Goal: Information Seeking & Learning: Learn about a topic

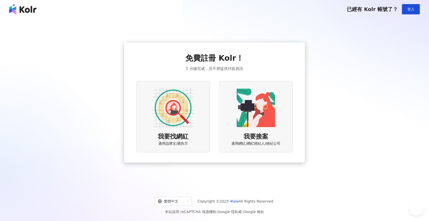
click at [162, 119] on img at bounding box center [173, 107] width 41 height 41
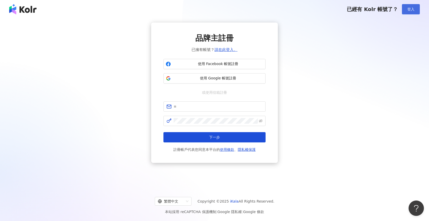
click at [409, 12] on button "登入" at bounding box center [411, 9] width 18 height 10
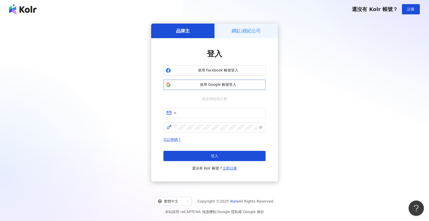
click at [217, 84] on span "使用 Google 帳號登入" at bounding box center [218, 84] width 90 height 5
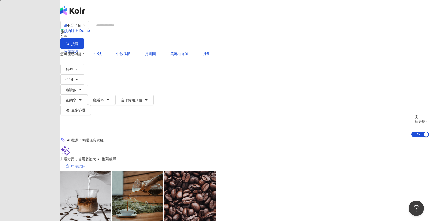
click at [86, 164] on span "申請試用" at bounding box center [78, 166] width 14 height 4
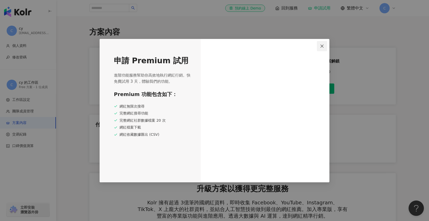
click at [324, 46] on icon "close" at bounding box center [322, 46] width 4 height 4
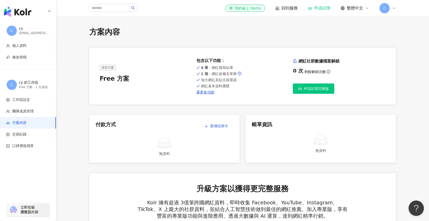
click at [285, 7] on span "回到服務" at bounding box center [290, 8] width 16 height 6
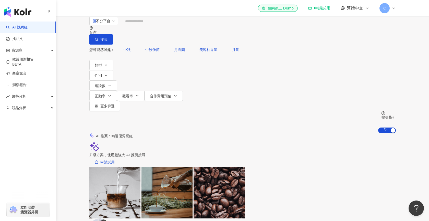
click at [164, 26] on input "search" at bounding box center [142, 21] width 41 height 10
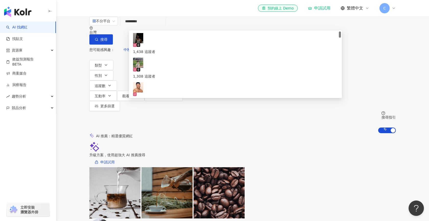
type input "**********"
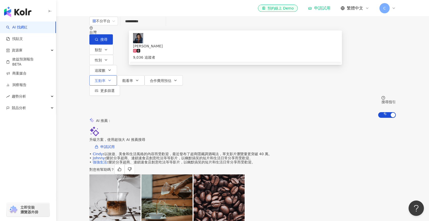
click at [191, 49] on div "9,036 追蹤者" at bounding box center [235, 54] width 205 height 11
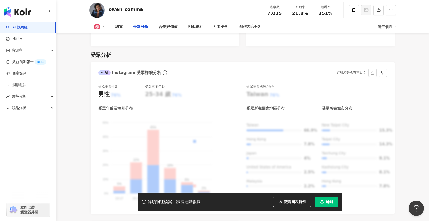
scroll to position [431, 0]
click at [166, 27] on div "合作與價值" at bounding box center [168, 27] width 19 height 6
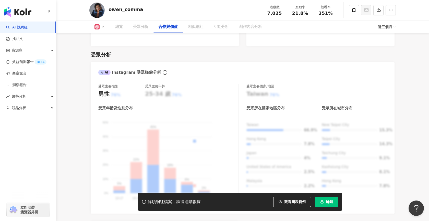
scroll to position [692, 0]
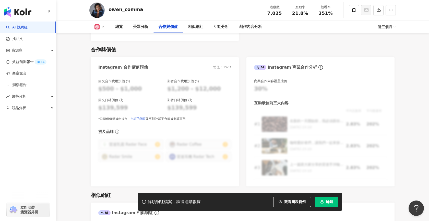
click at [328, 204] on button "解鎖" at bounding box center [327, 201] width 24 height 10
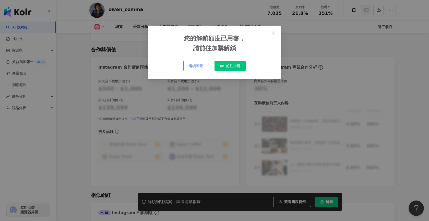
click at [197, 67] on span "繼續瀏覽" at bounding box center [196, 66] width 14 height 4
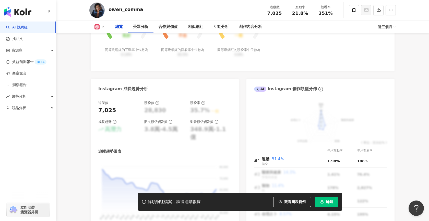
scroll to position [0, 0]
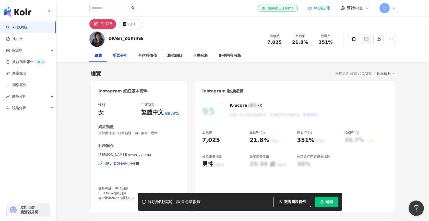
click at [123, 58] on div "受眾分析" at bounding box center [119, 56] width 15 height 6
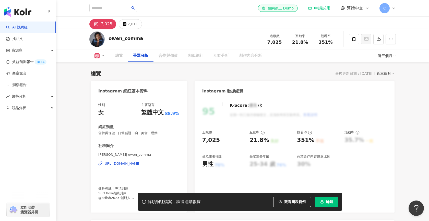
scroll to position [437, 0]
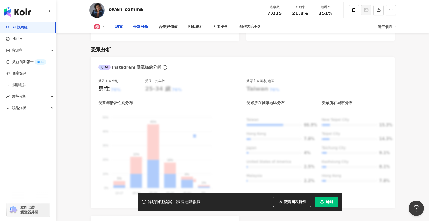
click at [116, 27] on div "總覽" at bounding box center [119, 27] width 8 height 6
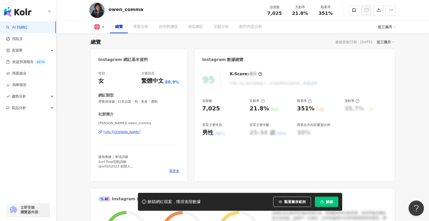
click at [297, 202] on span "觀看圖表範例" at bounding box center [295, 201] width 21 height 4
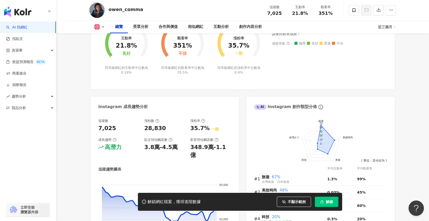
scroll to position [0, 0]
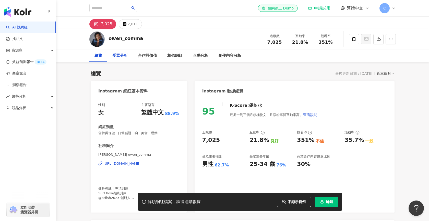
click at [123, 57] on div "受眾分析" at bounding box center [119, 56] width 15 height 6
click at [125, 26] on button "2,011" at bounding box center [130, 24] width 23 height 10
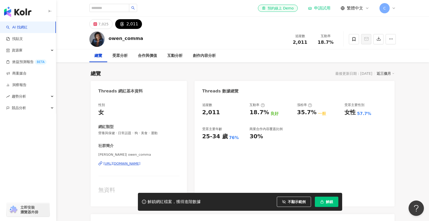
scroll to position [390, 0]
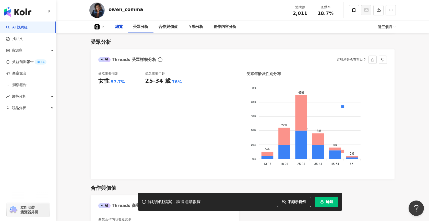
click at [113, 6] on div "owen_comma 追蹤數 2,011 互動率 18.7%" at bounding box center [242, 10] width 327 height 20
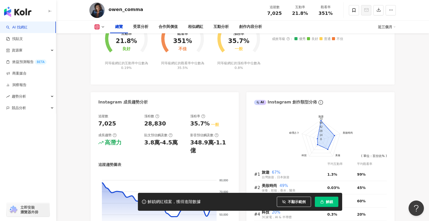
scroll to position [16, 0]
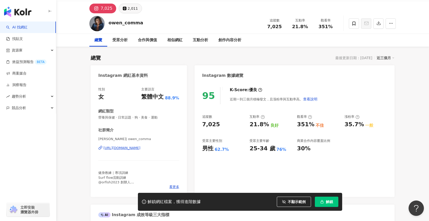
click at [123, 9] on icon at bounding box center [124, 8] width 3 height 3
click at [123, 19] on div "owen_comma" at bounding box center [126, 22] width 35 height 6
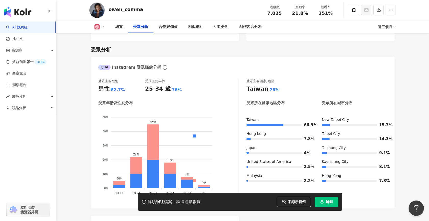
click at [15, 26] on link "AI 找網紅" at bounding box center [16, 27] width 21 height 5
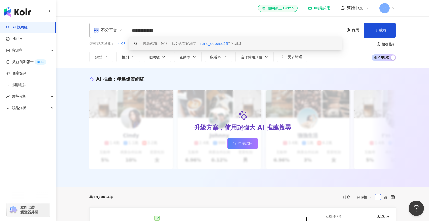
click at [179, 28] on input "**********" at bounding box center [235, 31] width 213 height 10
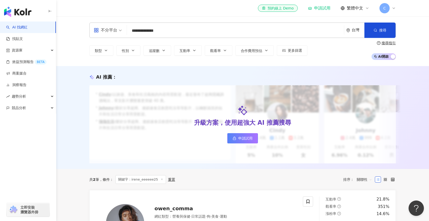
click at [144, 31] on input "**********" at bounding box center [235, 31] width 213 height 10
type input "**********"
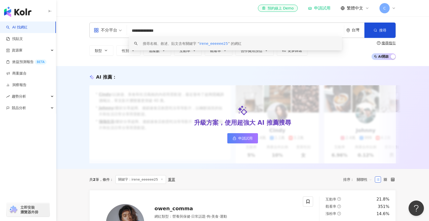
drag, startPoint x: 176, startPoint y: 33, endPoint x: 117, endPoint y: 29, distance: 58.9
click at [117, 29] on div "**********" at bounding box center [242, 29] width 307 height 15
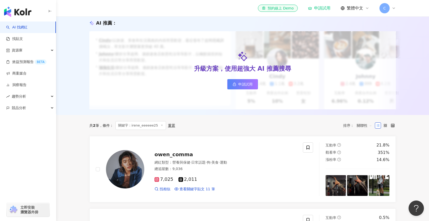
scroll to position [90, 0]
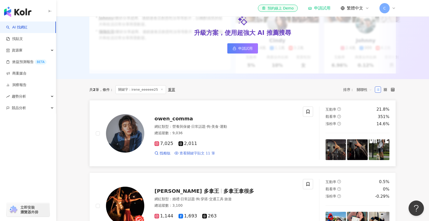
type input "**********"
click at [205, 154] on span "查看關鍵字貼文 11 筆" at bounding box center [198, 153] width 36 height 5
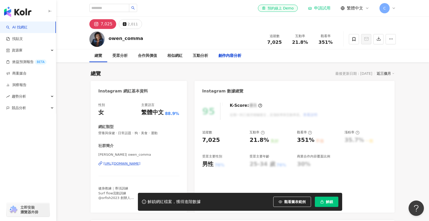
scroll to position [1583, 0]
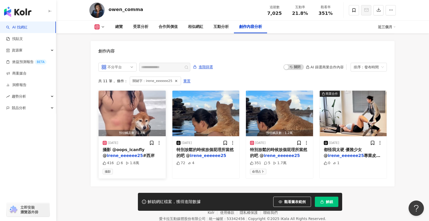
click at [113, 153] on mark "irene_eeeeee25" at bounding box center [125, 155] width 36 height 5
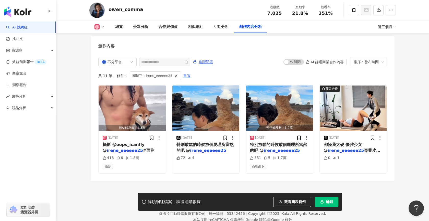
scroll to position [1559, 0]
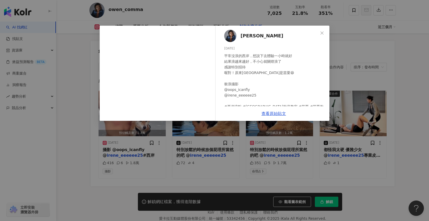
click at [229, 96] on div "平常沒浪的西岸，想說下去體驗一小時就好 結果浪越來越好，不小心就關燈浪了 感謝特別招待 喔對！原來外埔是苗栗😆 衝浪攝影 @oops_icanfly @ire…" at bounding box center [274, 86] width 101 height 67
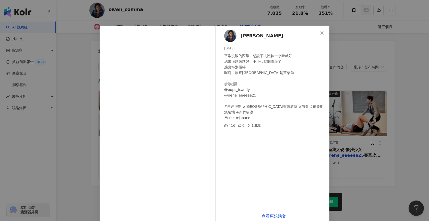
scroll to position [9, 0]
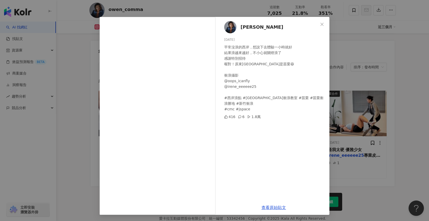
click at [235, 87] on div "平常沒浪的西岸，想說下去體驗一小時就好 結果浪越來越好，不小心就關燈浪了 感謝特別招待 喔對！原來外埔是苗栗😆 衝浪攝影 @oops_icanfly @ire…" at bounding box center [274, 77] width 101 height 67
drag, startPoint x: 228, startPoint y: 86, endPoint x: 256, endPoint y: 86, distance: 28.1
click at [256, 86] on div "平常沒浪的西岸，想說下去體驗一小時就好 結果浪越來越好，不小心就關燈浪了 感謝特別招待 喔對！原來外埔是苗栗😆 衝浪攝影 @oops_icanfly @ire…" at bounding box center [274, 77] width 101 height 67
copy div "rene_eeeeee25"
click at [349, 55] on div "歐文 2025/7/22 平常沒浪的西岸，想說下去體驗一小時就好 結果浪越來越好，不小心就關燈浪了 感謝特別招待 喔對！原來外埔是苗栗😆 衝浪攝影 @oops…" at bounding box center [214, 110] width 429 height 221
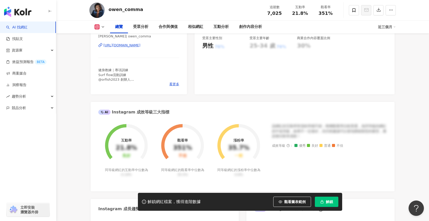
scroll to position [0, 0]
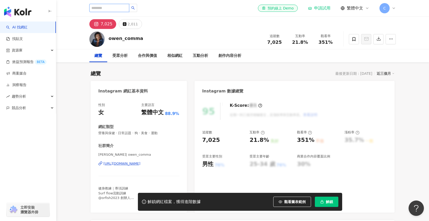
click at [120, 5] on input "search" at bounding box center [109, 8] width 40 height 8
paste input "**********"
type input "**********"
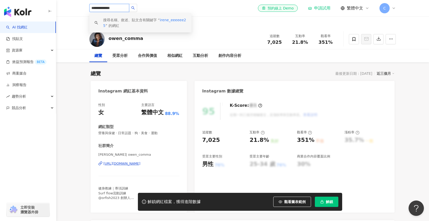
click at [174, 19] on span "irene_eeeeee25" at bounding box center [144, 23] width 83 height 10
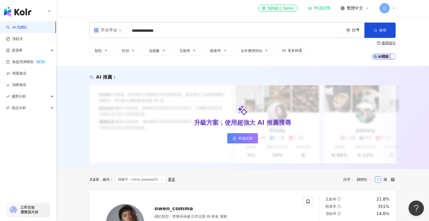
click at [115, 28] on div "不分平台" at bounding box center [106, 30] width 24 height 8
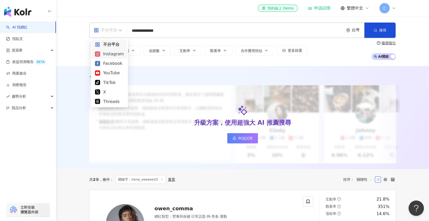
click at [112, 54] on div "Instagram" at bounding box center [109, 54] width 29 height 6
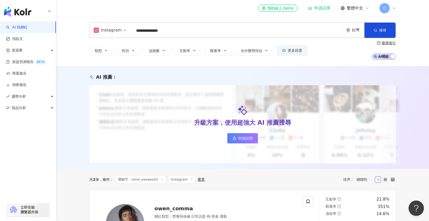
click at [133, 32] on input "**********" at bounding box center [237, 31] width 209 height 10
click at [369, 31] on button "搜尋" at bounding box center [380, 29] width 31 height 15
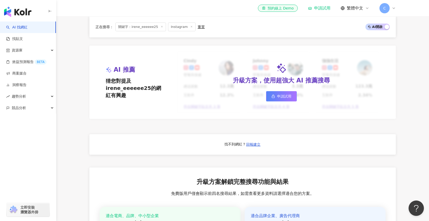
scroll to position [307, 0]
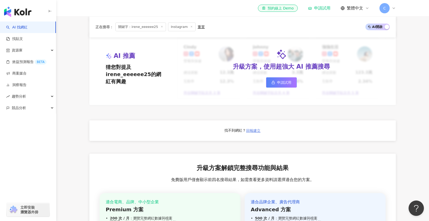
click at [252, 132] on span "回報建立" at bounding box center [253, 130] width 14 height 4
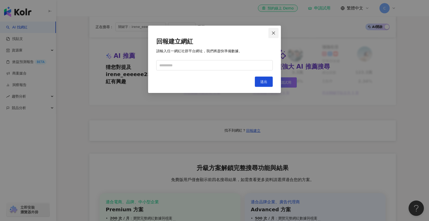
click at [275, 30] on button "Close" at bounding box center [274, 33] width 10 height 10
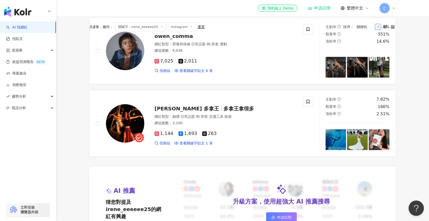
scroll to position [0, 0]
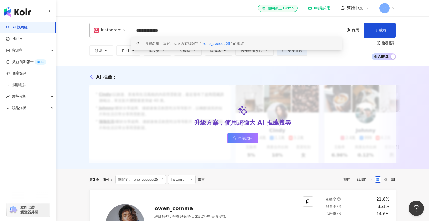
drag, startPoint x: 170, startPoint y: 30, endPoint x: 123, endPoint y: 30, distance: 47.0
click at [123, 30] on div "**********" at bounding box center [242, 29] width 307 height 15
drag, startPoint x: 175, startPoint y: 31, endPoint x: 126, endPoint y: 30, distance: 48.3
click at [127, 31] on div "**********" at bounding box center [242, 29] width 307 height 15
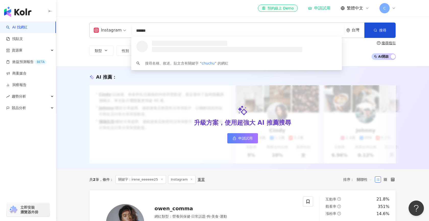
type input "*******"
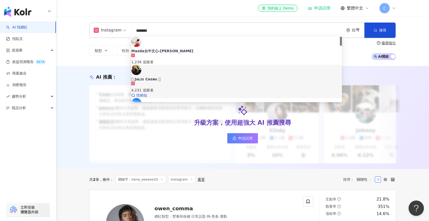
click at [166, 82] on div "4,231 追蹤者" at bounding box center [236, 87] width 211 height 11
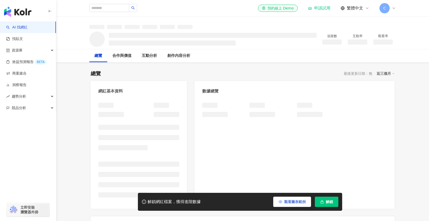
click at [294, 202] on span "觀看圖表範例" at bounding box center [295, 201] width 21 height 4
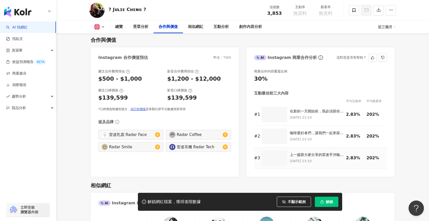
scroll to position [678, 0]
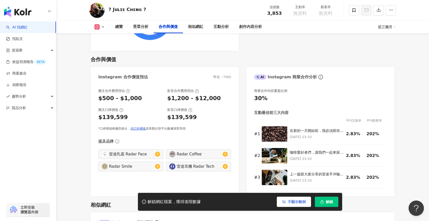
click at [295, 203] on span "不顯示範例" at bounding box center [297, 201] width 18 height 4
click at [283, 198] on button "不顯示範例" at bounding box center [294, 201] width 34 height 10
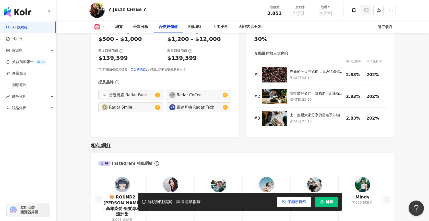
click at [300, 204] on button "不顯示範例" at bounding box center [294, 201] width 34 height 10
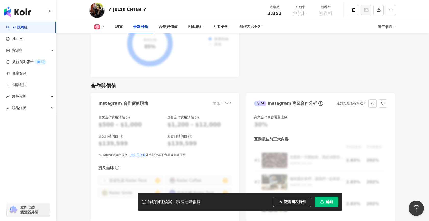
scroll to position [601, 0]
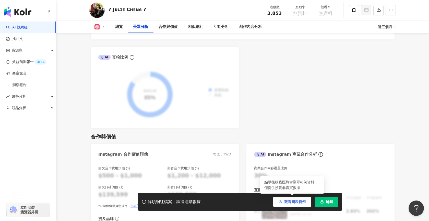
click at [295, 201] on span "觀看圖表範例" at bounding box center [295, 201] width 21 height 4
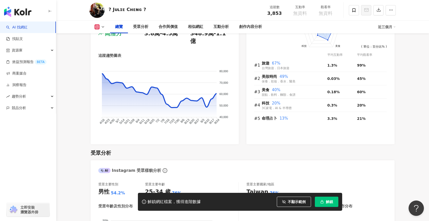
scroll to position [0, 0]
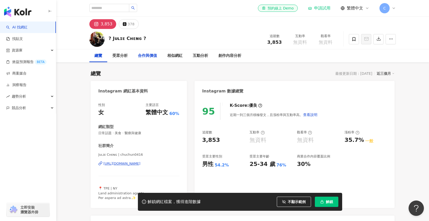
click at [151, 57] on div "合作與價值" at bounding box center [147, 56] width 19 height 6
click at [233, 58] on div "創作內容分析" at bounding box center [230, 56] width 23 height 6
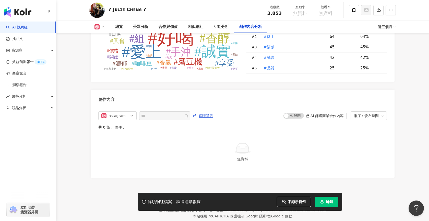
scroll to position [1519, 0]
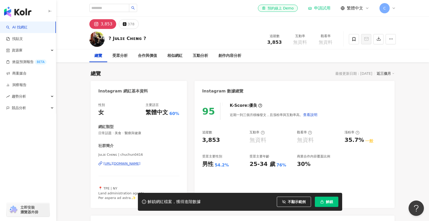
click at [24, 15] on img "button" at bounding box center [17, 12] width 27 height 10
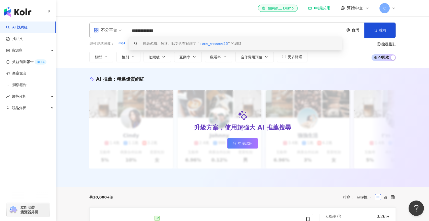
click at [201, 42] on span "irene_eeeeee25" at bounding box center [214, 43] width 29 height 4
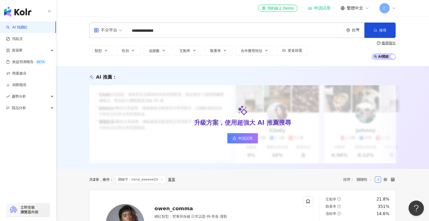
drag, startPoint x: 142, startPoint y: 32, endPoint x: 184, endPoint y: 31, distance: 42.2
click at [185, 32] on input "**********" at bounding box center [235, 31] width 213 height 10
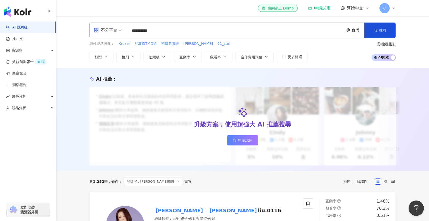
type input "**********"
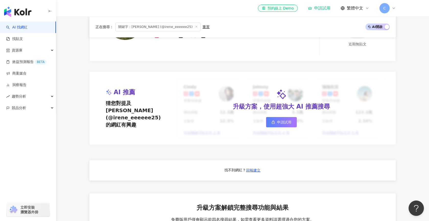
scroll to position [469, 0]
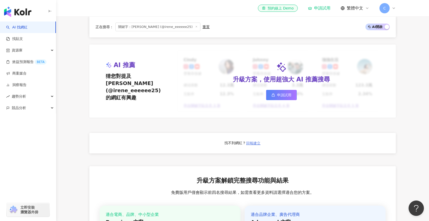
type input "**********"
click at [253, 144] on span "回報建立" at bounding box center [253, 143] width 14 height 4
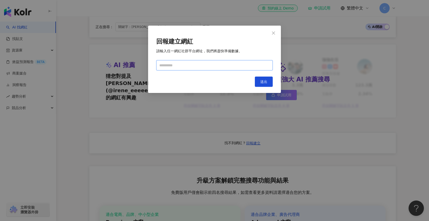
click at [221, 65] on input "text" at bounding box center [214, 65] width 117 height 10
paste input "**********"
type input "**********"
click at [267, 86] on button "送出" at bounding box center [264, 81] width 18 height 10
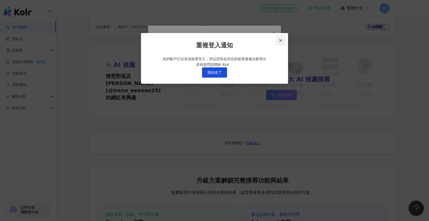
click at [283, 40] on span "Close" at bounding box center [281, 40] width 10 height 4
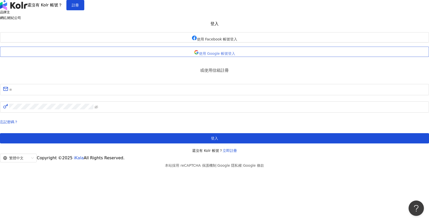
click at [226, 55] on span "使用 Google 帳號登入" at bounding box center [217, 53] width 36 height 4
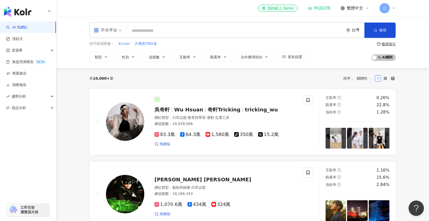
click at [150, 32] on input "search" at bounding box center [235, 31] width 213 height 10
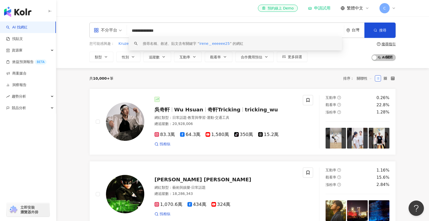
click at [167, 81] on div "共 10,000+ 筆 排序： 關聯性" at bounding box center [242, 78] width 307 height 8
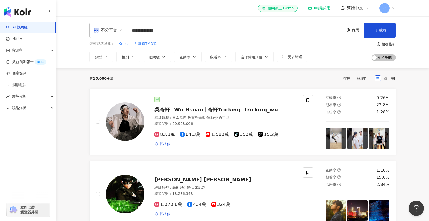
click at [26, 10] on img "button" at bounding box center [17, 12] width 27 height 10
click at [120, 32] on span "不分平台" at bounding box center [108, 30] width 28 height 8
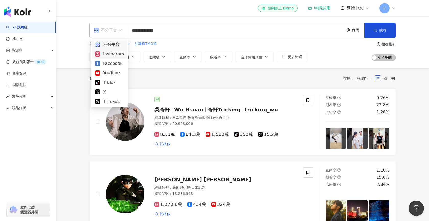
click at [115, 52] on div "Instagram" at bounding box center [109, 54] width 29 height 6
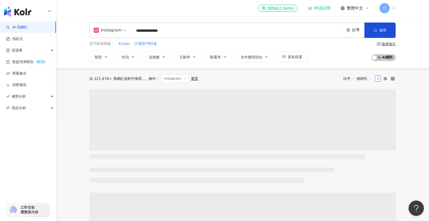
click at [146, 32] on input "**********" at bounding box center [237, 31] width 209 height 10
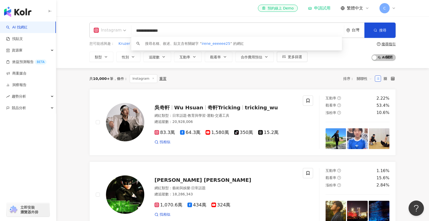
click at [101, 29] on div "Instagram" at bounding box center [108, 30] width 28 height 8
type input "**********"
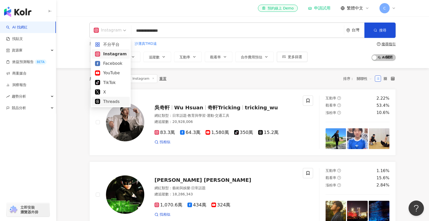
click at [115, 99] on div "Threads" at bounding box center [111, 101] width 32 height 6
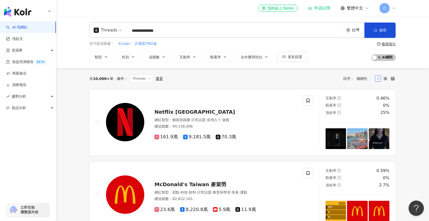
click at [175, 29] on input "**********" at bounding box center [235, 31] width 213 height 10
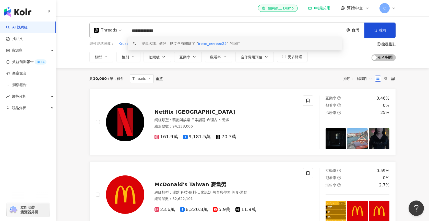
click at [248, 39] on div "搜尋名稱、敘述、貼文含有關鍵字 “ irene_eeeeee25 ” 的網紅" at bounding box center [235, 44] width 214 height 14
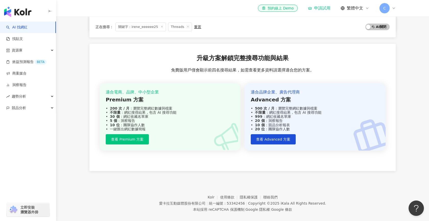
scroll to position [153, 0]
